Goal: Task Accomplishment & Management: Manage account settings

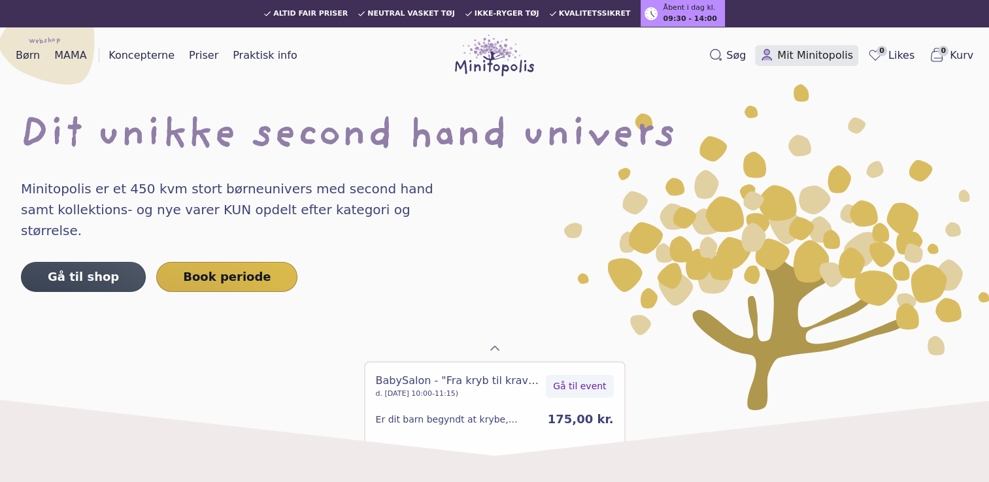
click at [824, 61] on span "Mit Minitopolis" at bounding box center [815, 56] width 76 height 16
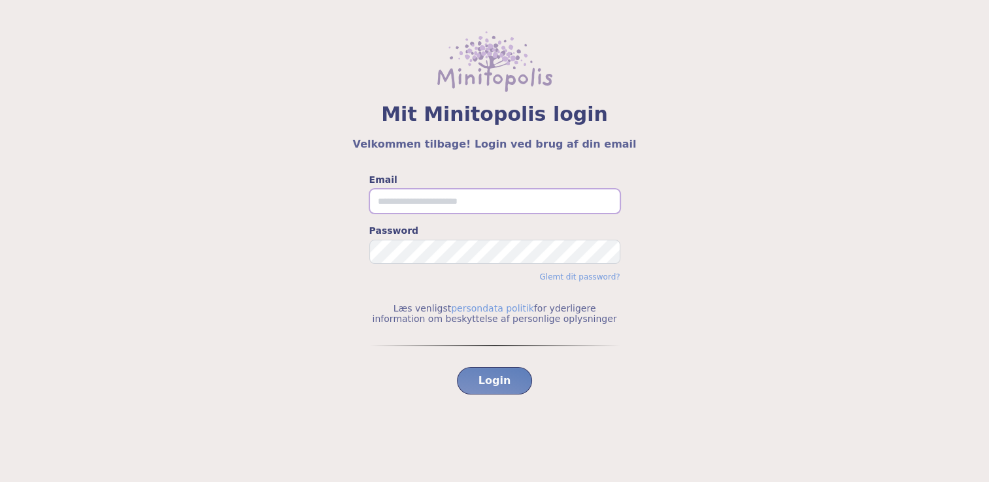
click at [446, 204] on input "Email" at bounding box center [494, 201] width 251 height 25
click at [821, 242] on div "Email Password Glemt dit password? Læs venligst persondata politik for yderlige…" at bounding box center [494, 320] width 926 height 295
click at [571, 207] on input "Email" at bounding box center [494, 201] width 251 height 25
type input "**********"
click at [457, 367] on button "Login" at bounding box center [495, 380] width 76 height 27
